Goal: Navigation & Orientation: Find specific page/section

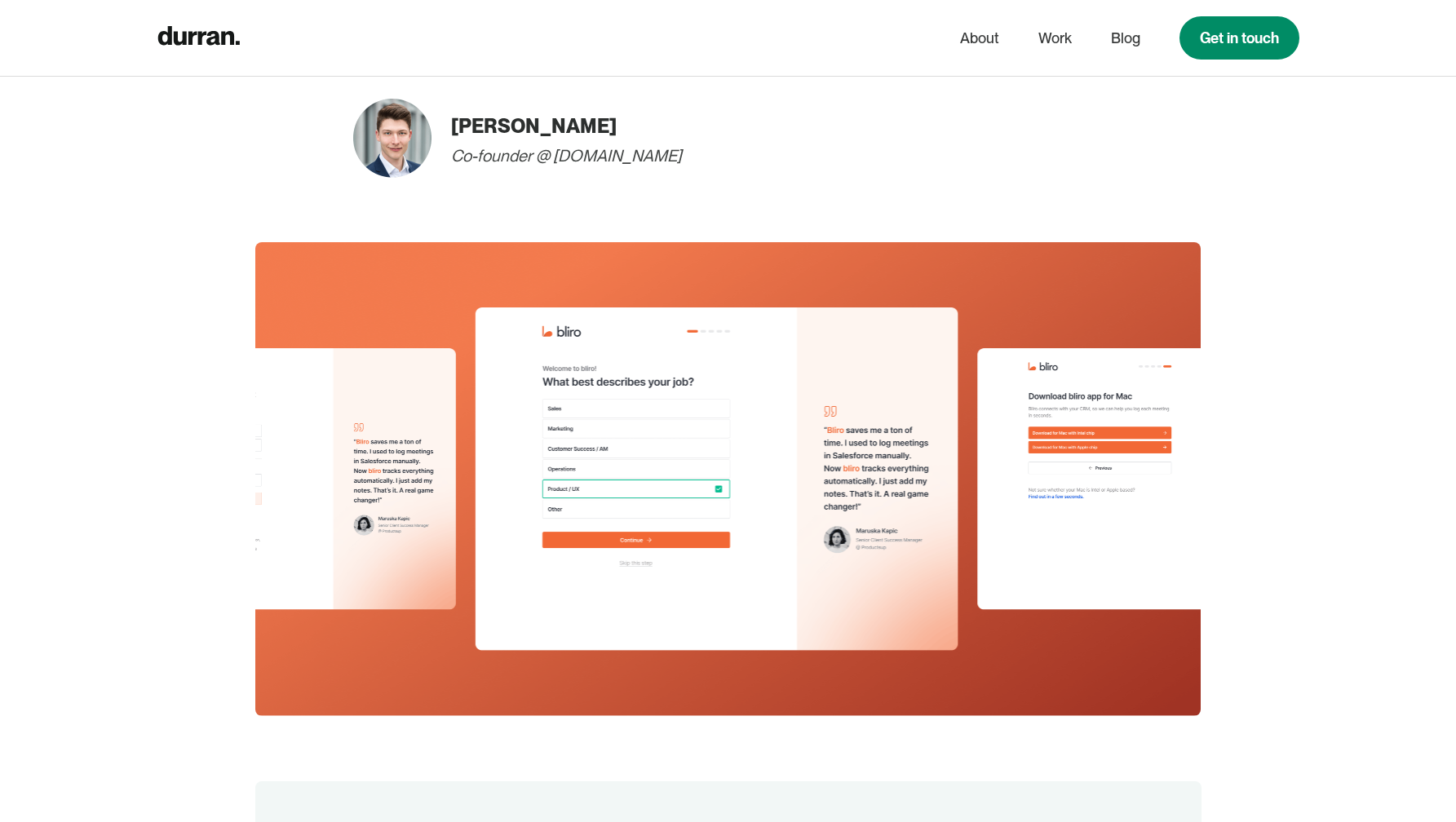
scroll to position [3971, 0]
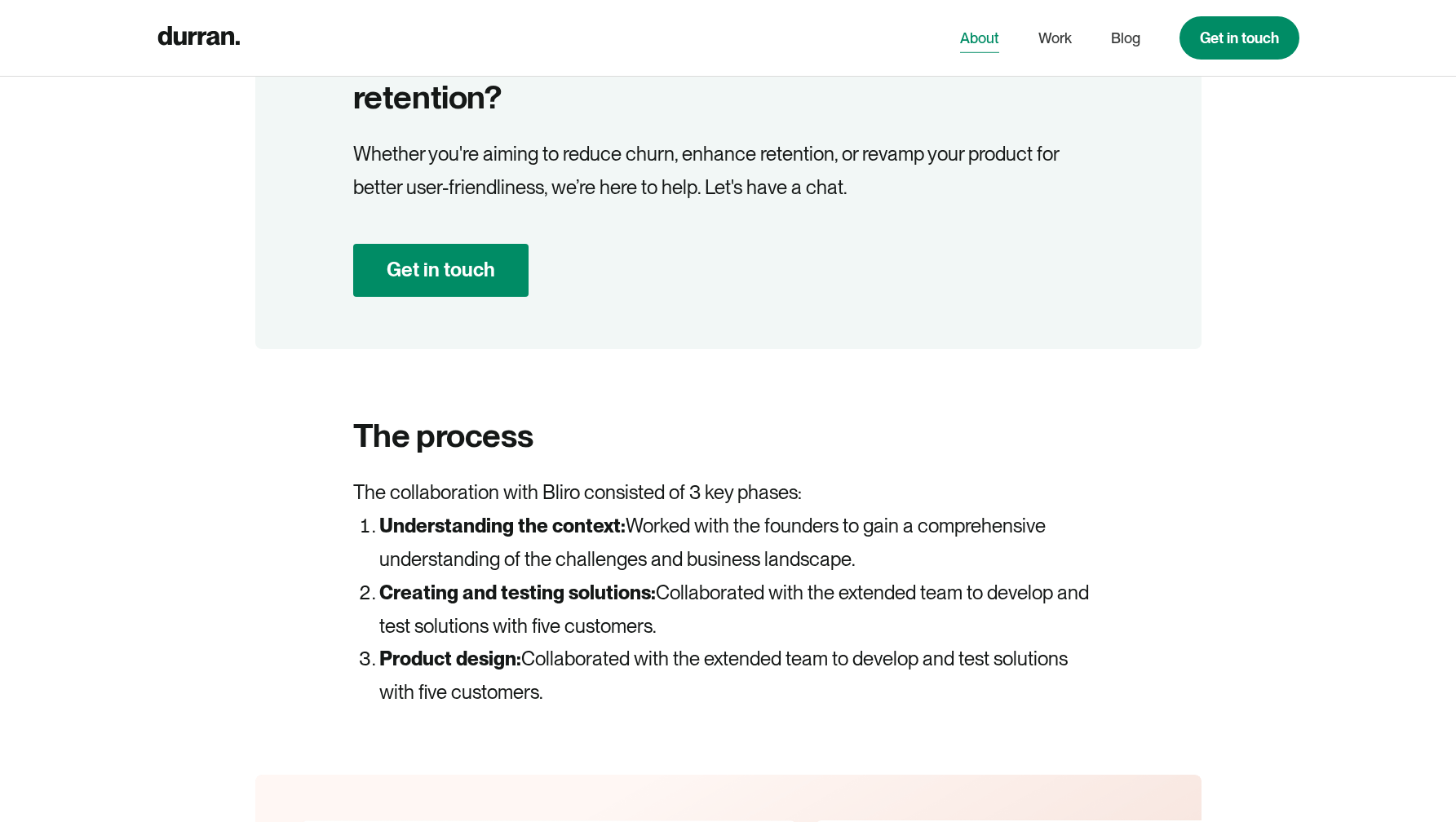
click at [970, 34] on link "About" at bounding box center [980, 38] width 39 height 31
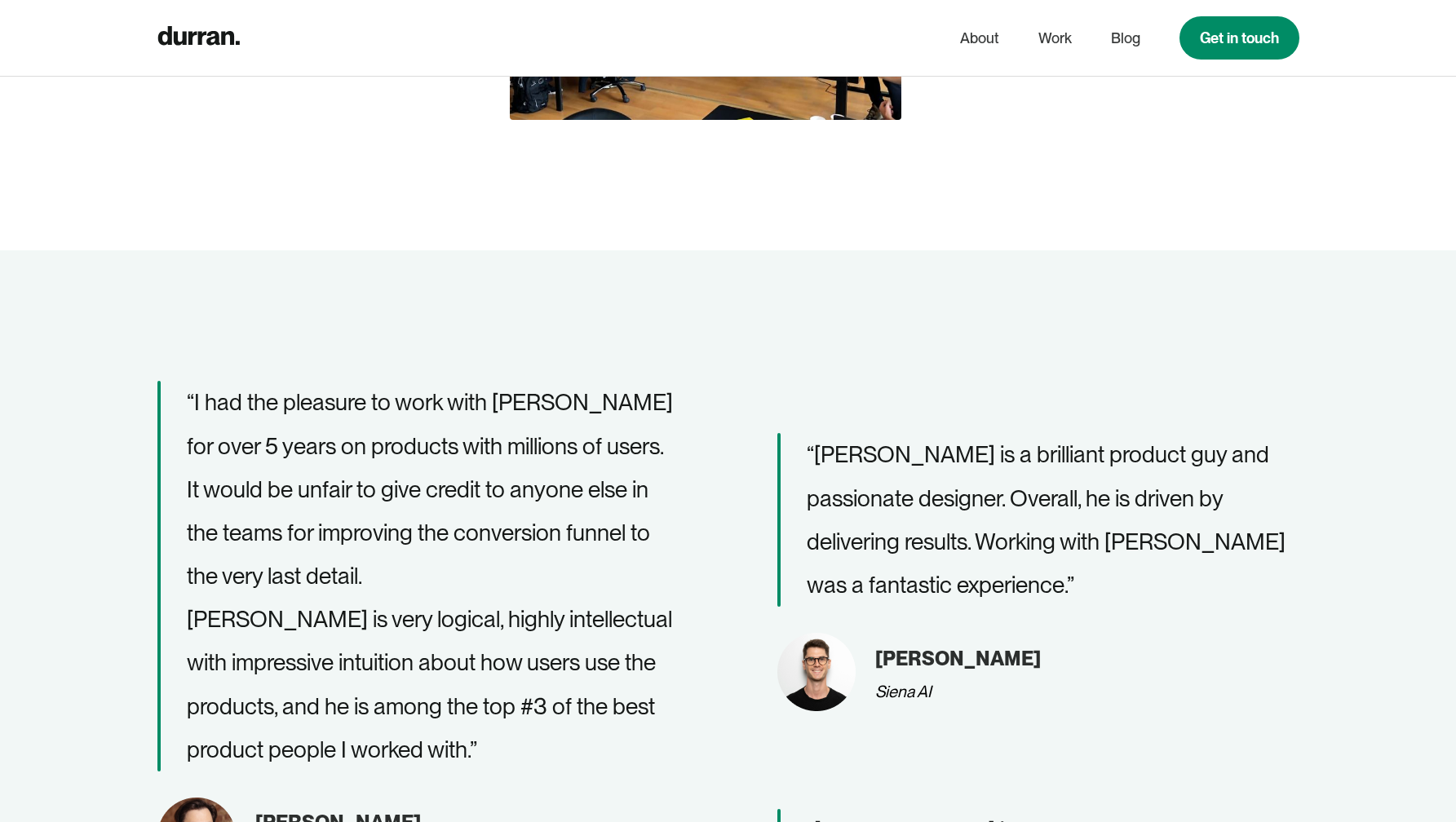
scroll to position [954, 0]
